Goal: Information Seeking & Learning: Learn about a topic

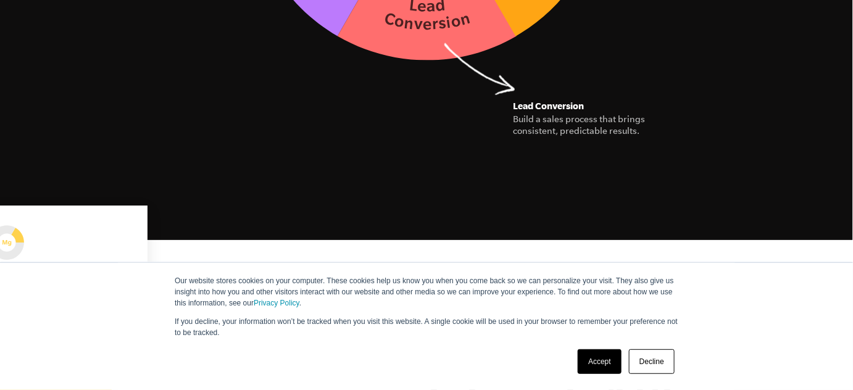
scroll to position [2356, 0]
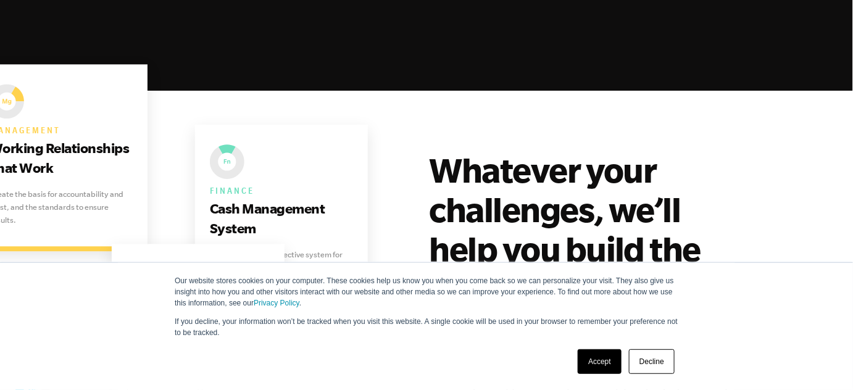
click at [658, 368] on link "Decline" at bounding box center [652, 361] width 46 height 25
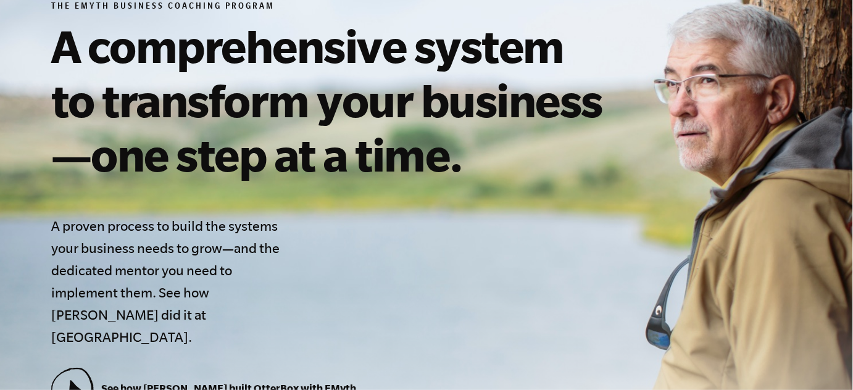
scroll to position [224, 0]
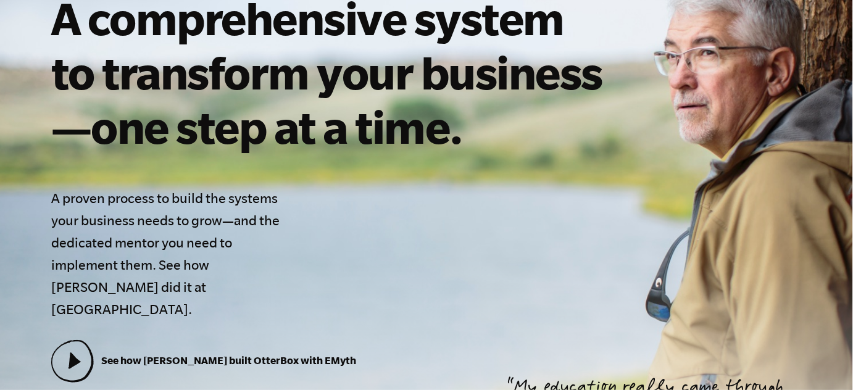
click at [54, 202] on h4 "A proven process to build the systems your business needs to grow—and the dedic…" at bounding box center [169, 253] width 237 height 133
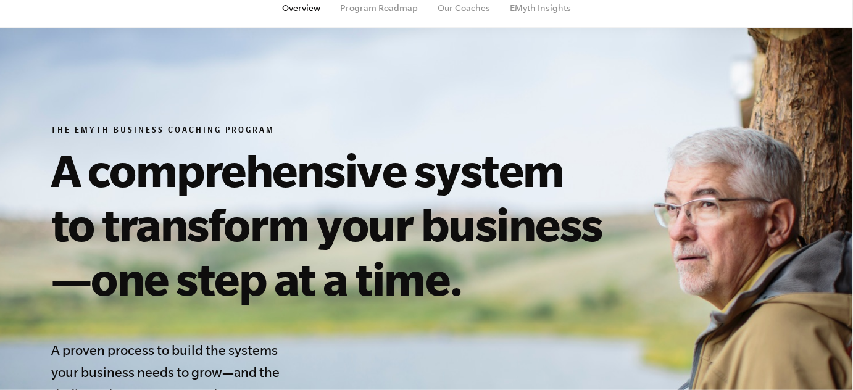
scroll to position [0, 0]
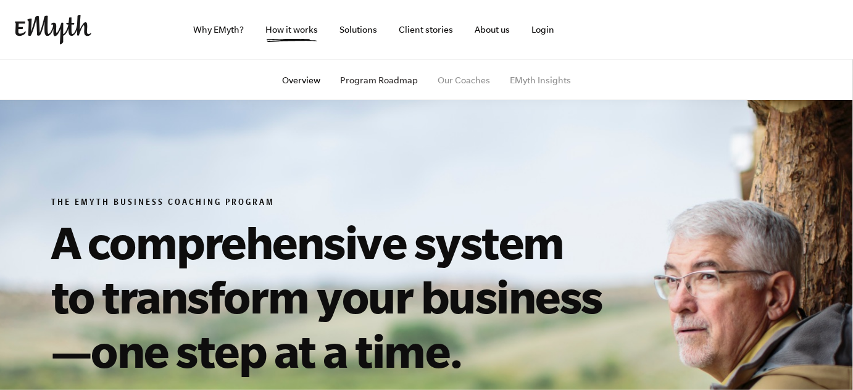
click at [362, 77] on link "Program Roadmap" at bounding box center [379, 80] width 78 height 10
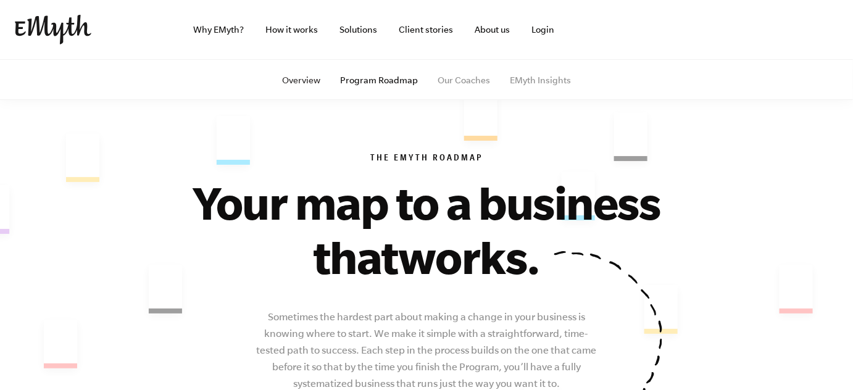
click at [305, 78] on link "Overview" at bounding box center [301, 80] width 38 height 10
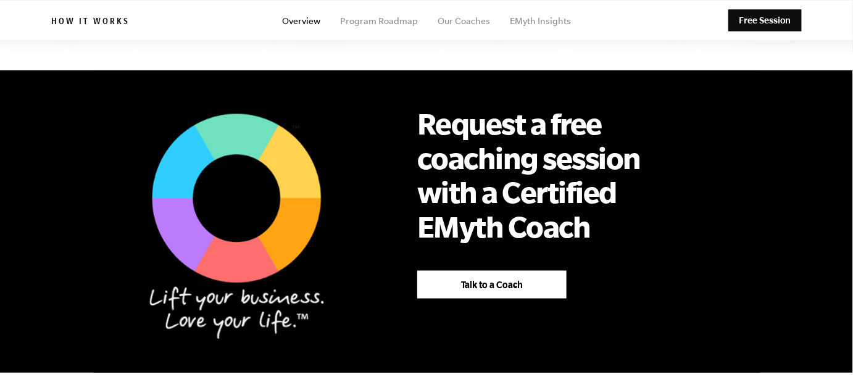
scroll to position [505, 0]
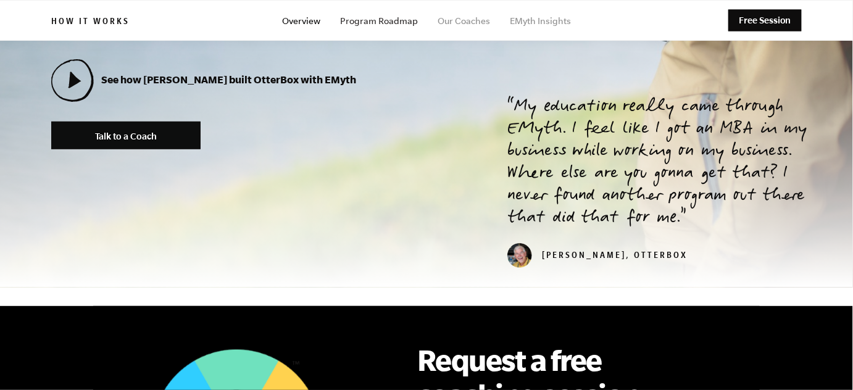
click at [388, 21] on link "Program Roadmap" at bounding box center [379, 21] width 78 height 10
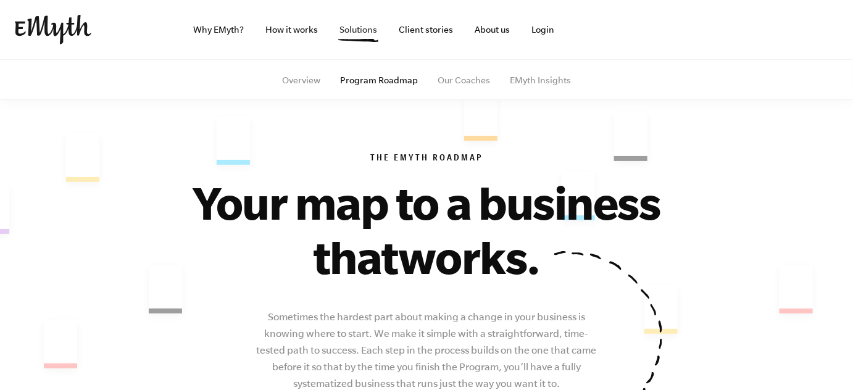
click at [360, 30] on link "Solutions" at bounding box center [358, 29] width 57 height 59
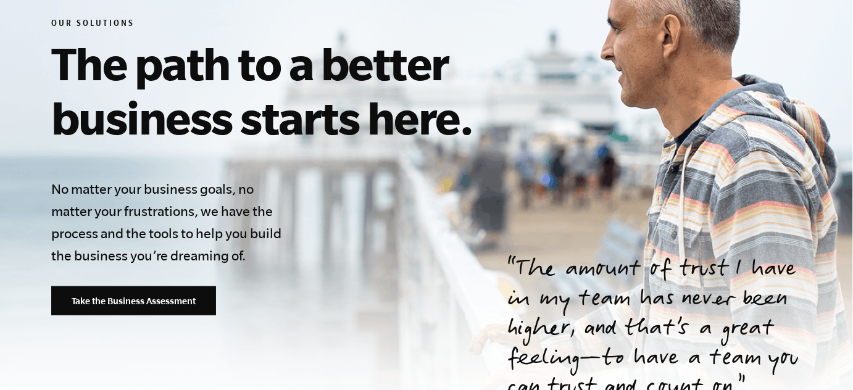
scroll to position [168, 0]
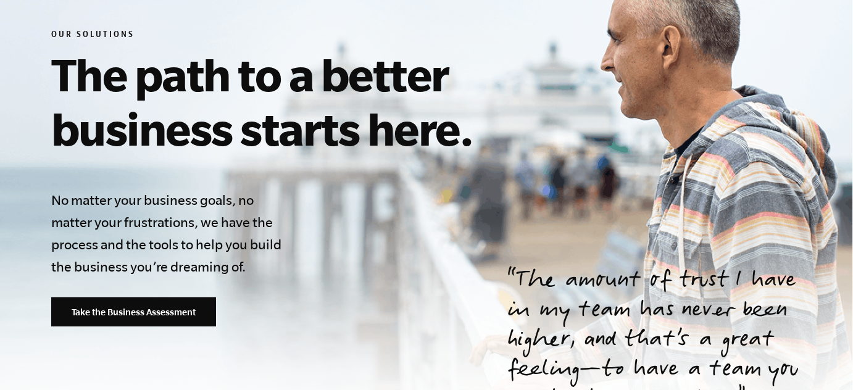
drag, startPoint x: 246, startPoint y: 302, endPoint x: 243, endPoint y: 322, distance: 19.3
click at [243, 322] on div "Our Solutions The path to a better business starts here. No matter your busines…" at bounding box center [332, 178] width 563 height 297
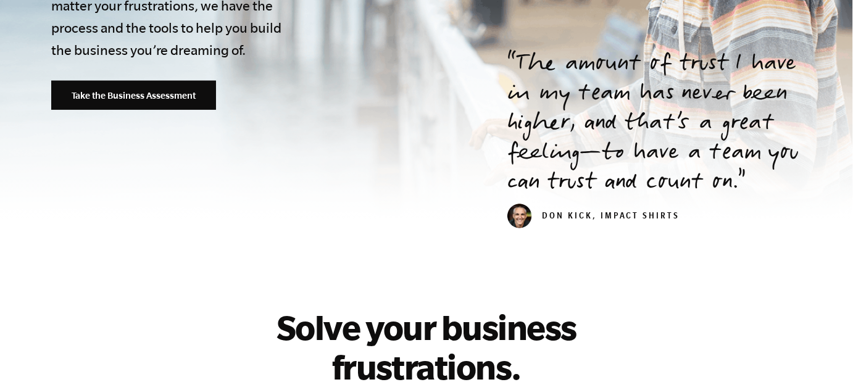
scroll to position [449, 0]
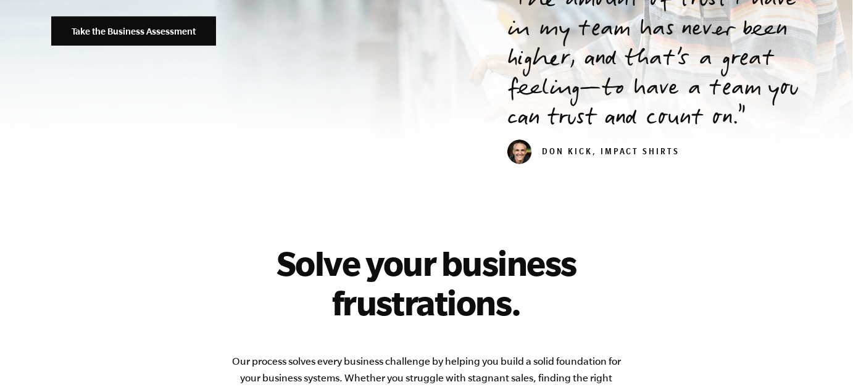
click at [476, 273] on h2 "Solve your business frustrations." at bounding box center [426, 282] width 395 height 79
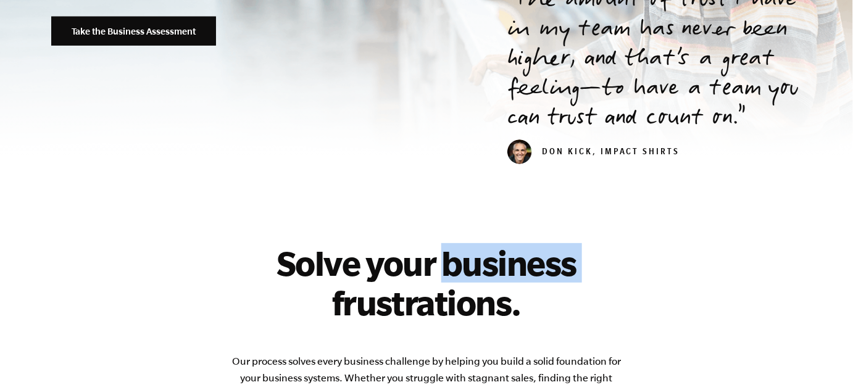
click at [476, 273] on h2 "Solve your business frustrations." at bounding box center [426, 282] width 395 height 79
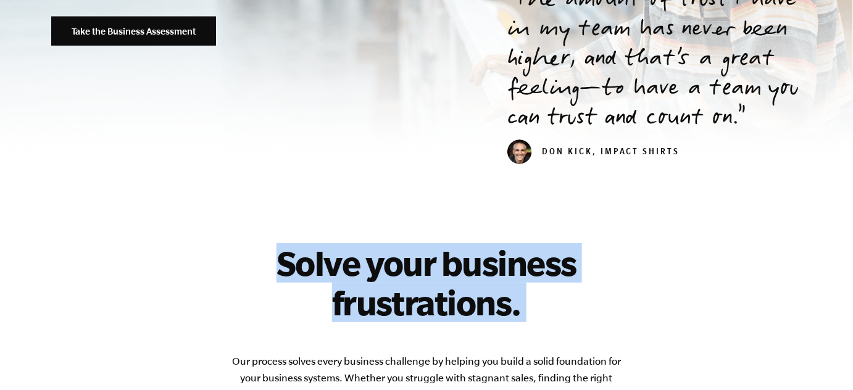
click at [476, 273] on h2 "Solve your business frustrations." at bounding box center [426, 282] width 395 height 79
copy div "Solve your business frustrations."
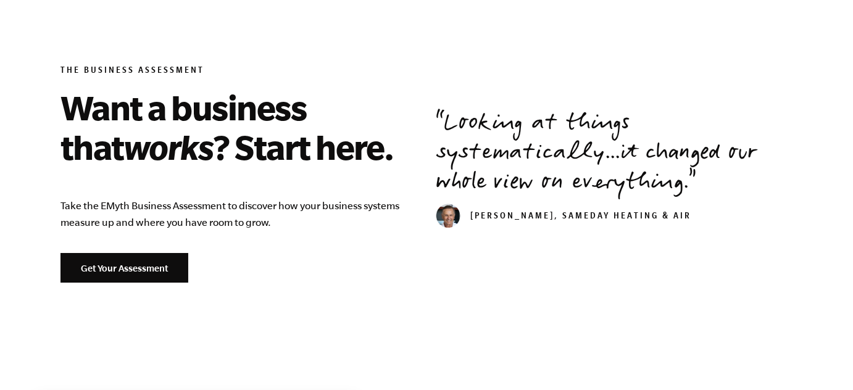
scroll to position [1458, 0]
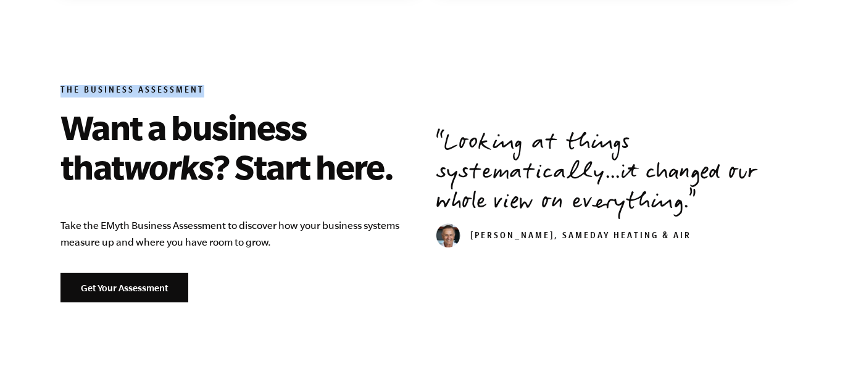
drag, startPoint x: 44, startPoint y: 83, endPoint x: 251, endPoint y: 96, distance: 207.1
click at [250, 96] on div "The Business Assessment Want a business that works ? Start here. Take the EMyth…" at bounding box center [426, 194] width 780 height 236
click at [287, 146] on h2 "Want a business that works ? Start here." at bounding box center [238, 146] width 357 height 79
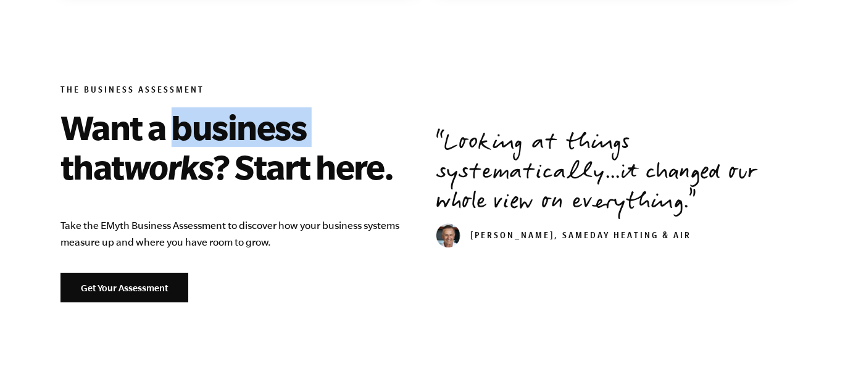
click at [287, 146] on h2 "Want a business that works ? Start here." at bounding box center [238, 146] width 357 height 79
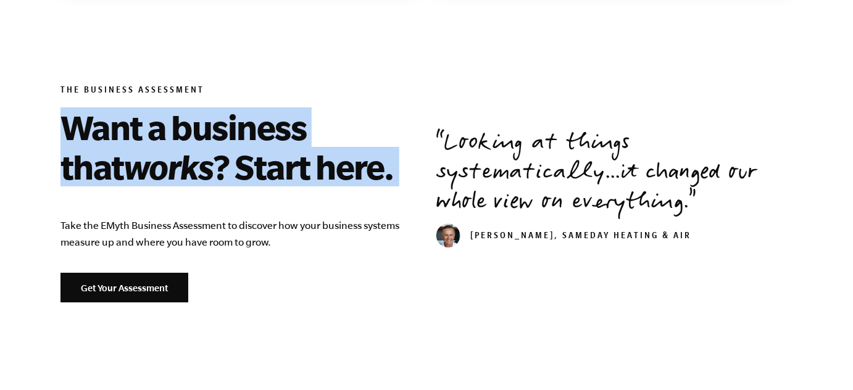
click at [286, 146] on h2 "Want a business that works ? Start here." at bounding box center [238, 146] width 357 height 79
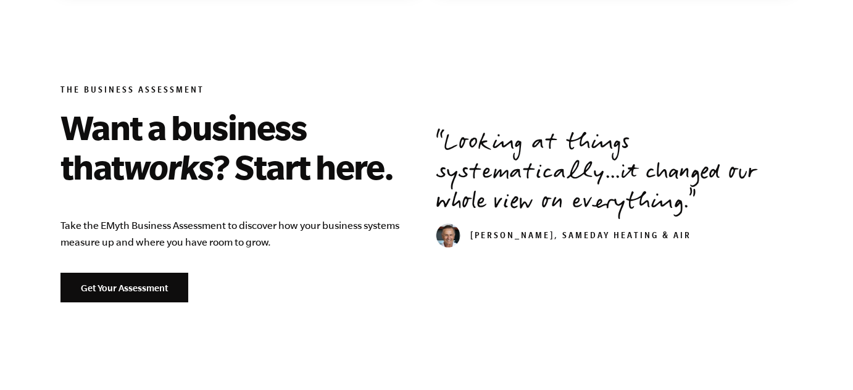
click at [667, 225] on blockquote "Looking at things systematically...it changed our whole view on everything. [PE…" at bounding box center [614, 189] width 357 height 118
